Goal: Task Accomplishment & Management: Use online tool/utility

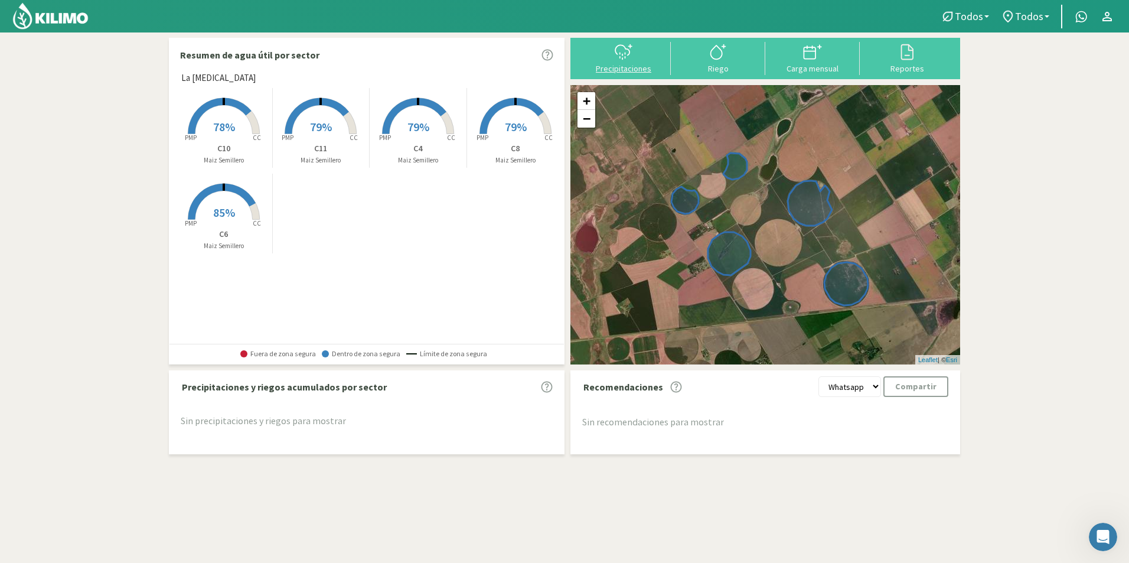
click at [624, 63] on svg-icon at bounding box center [623, 58] width 19 height 11
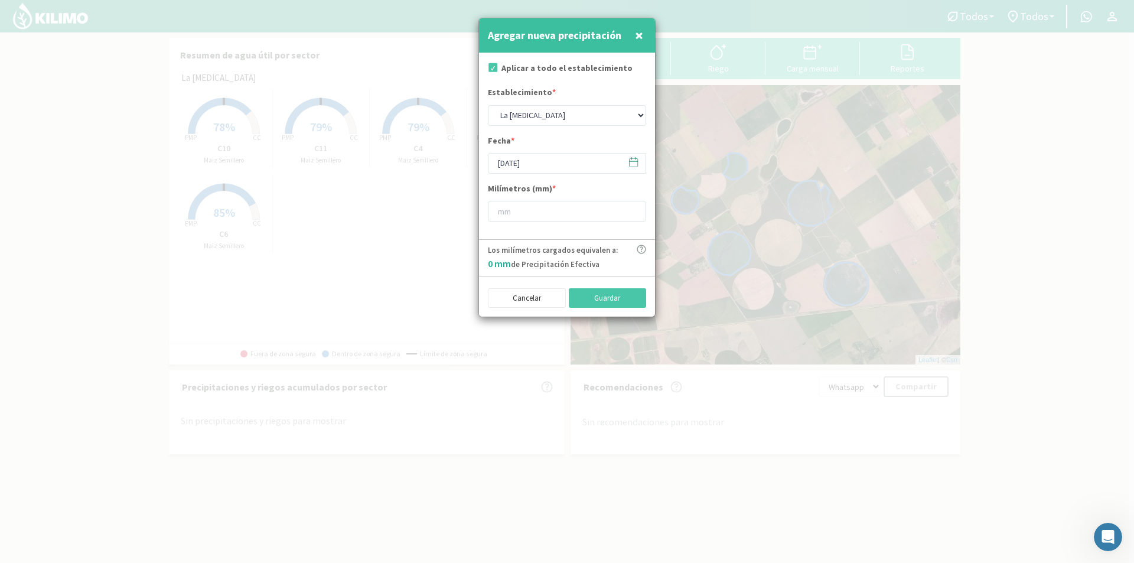
click at [636, 164] on icon at bounding box center [633, 162] width 11 height 11
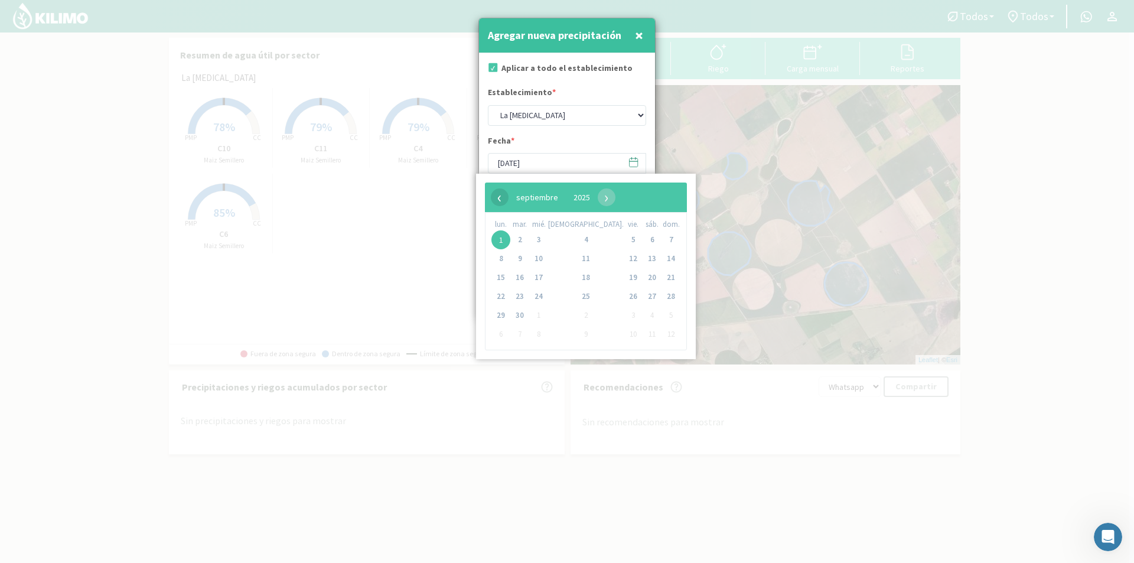
click at [497, 199] on span "‹" at bounding box center [500, 197] width 18 height 18
click at [643, 317] on span "30" at bounding box center [652, 315] width 19 height 19
type input "[DATE]"
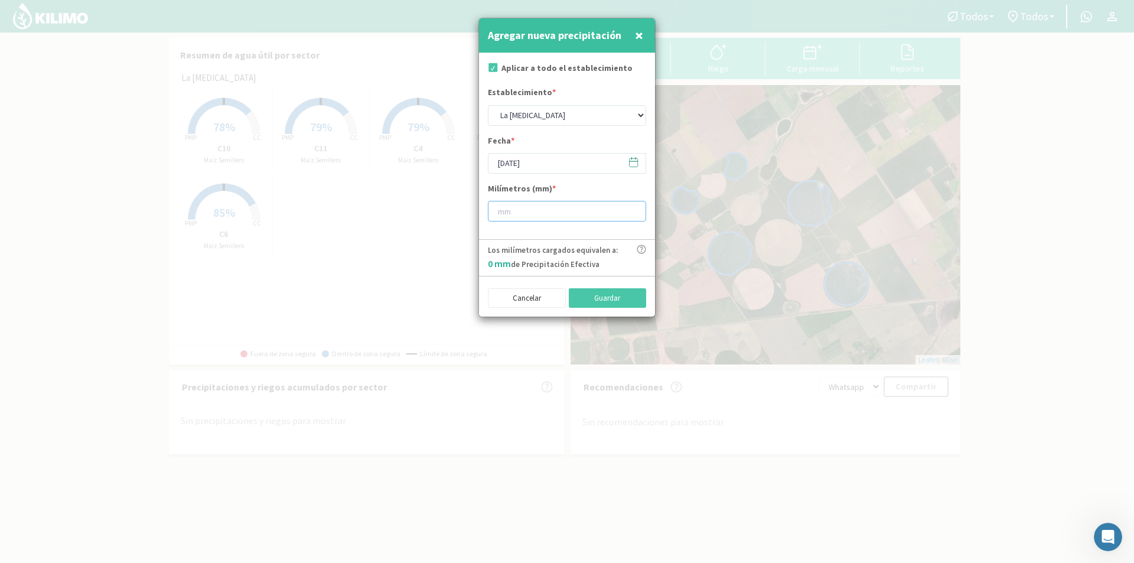
click at [513, 210] on input "number" at bounding box center [567, 211] width 158 height 21
type input "140"
click at [615, 298] on button "Guardar" at bounding box center [608, 298] width 78 height 20
type input "[DATE]"
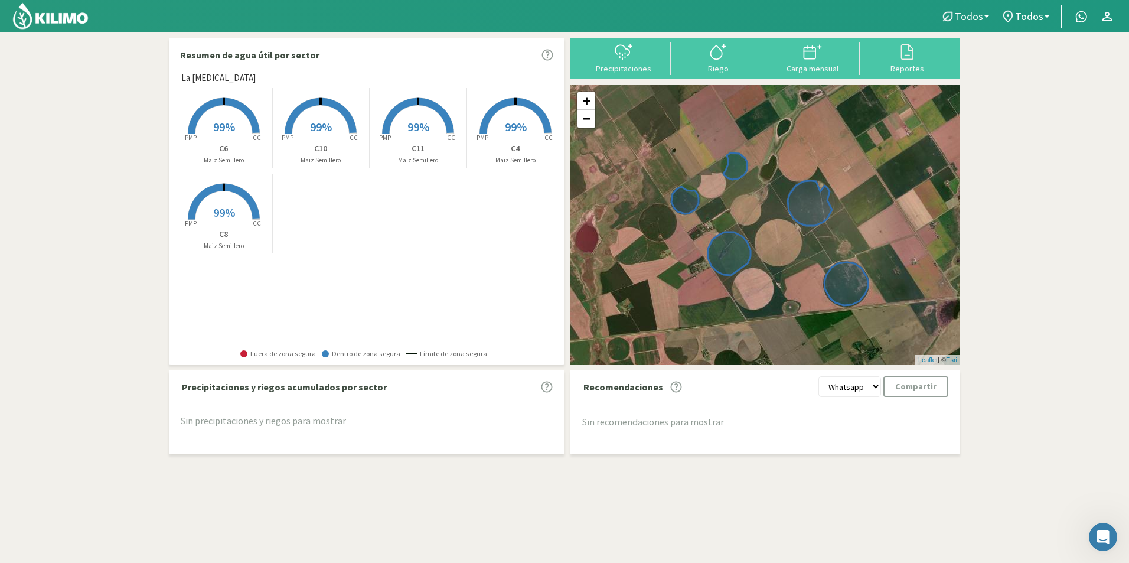
click at [523, 132] on span "99%" at bounding box center [516, 126] width 22 height 15
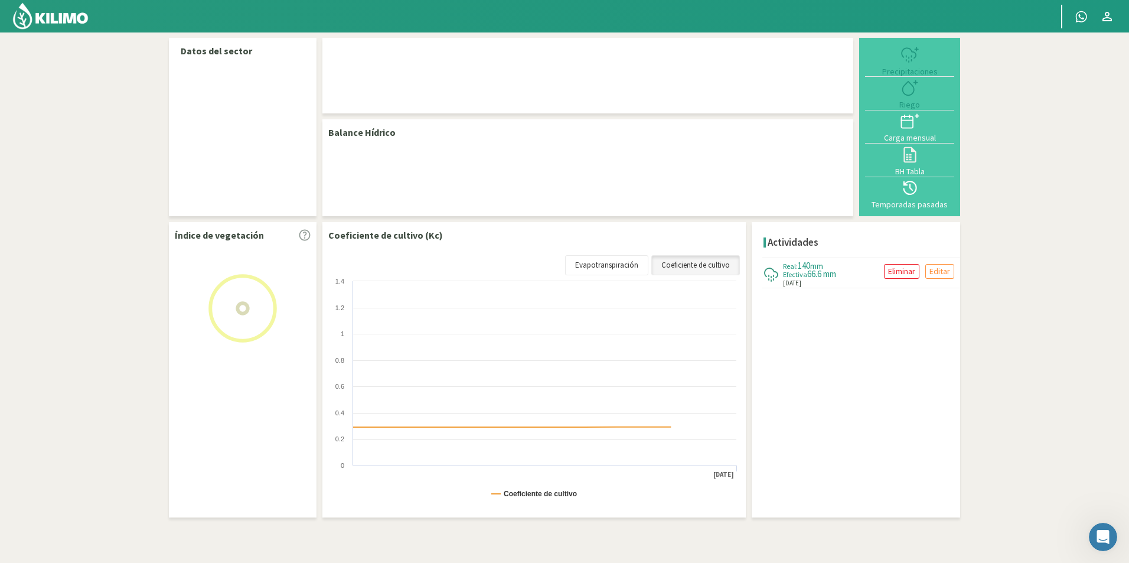
select select "2: Object"
